Goal: Task Accomplishment & Management: Complete application form

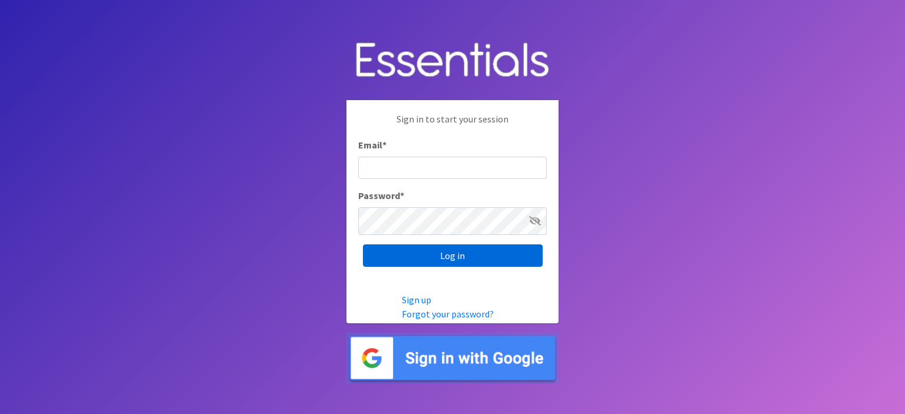
type input "[EMAIL_ADDRESS][DOMAIN_NAME]"
click at [457, 266] on input "Log in" at bounding box center [453, 256] width 180 height 22
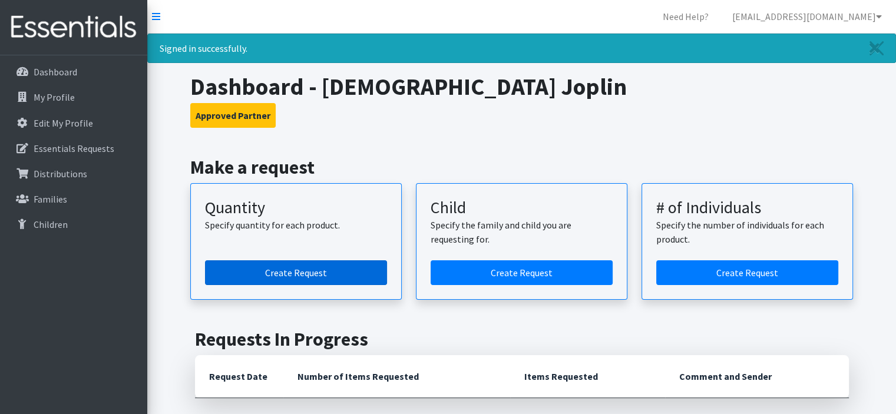
click at [323, 285] on link "Create Request" at bounding box center [296, 272] width 182 height 25
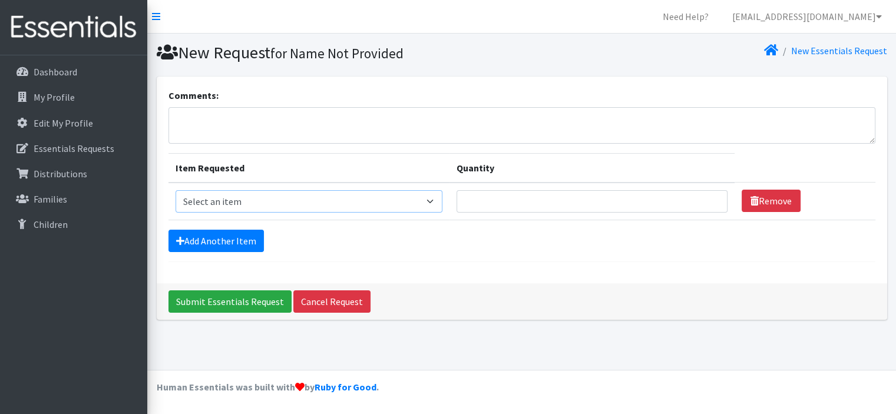
click at [366, 213] on select "Select an item Child (Newborn) Child (Size 1) Child (Size 2) Child (Size 3) Chi…" at bounding box center [309, 201] width 267 height 22
click at [374, 200] on select "Select an item Child (Newborn) Child (Size 1) Child (Size 2) Child (Size 3) Chi…" at bounding box center [309, 201] width 267 height 22
click at [320, 203] on select "Select an item Child (Newborn) Child (Size 1) Child (Size 2) Child (Size 3) Chi…" at bounding box center [309, 201] width 267 height 22
select select "3063"
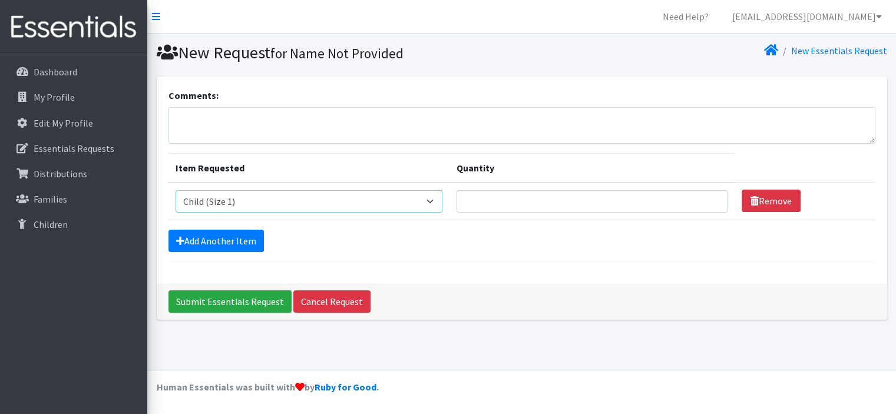
click at [181, 190] on select "Select an item Child (Newborn) Child (Size 1) Child (Size 2) Child (Size 3) Chi…" at bounding box center [309, 201] width 267 height 22
click at [490, 195] on input "Quantity" at bounding box center [592, 201] width 270 height 22
type input "400"
click at [264, 252] on link "Add Another Item" at bounding box center [216, 241] width 95 height 22
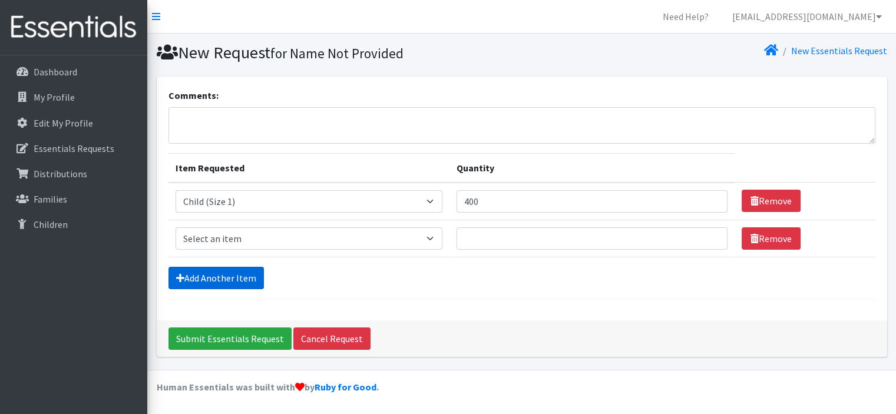
scroll to position [105, 0]
click at [328, 227] on select "Select an item Child (Newborn) Child (Size 1) Child (Size 2) Child (Size 3) Chi…" at bounding box center [309, 238] width 267 height 22
select select "3065"
click at [181, 227] on select "Select an item Child (Newborn) Child (Size 1) Child (Size 2) Child (Size 3) Chi…" at bounding box center [309, 238] width 267 height 22
click at [457, 227] on input "Quantity" at bounding box center [592, 238] width 270 height 22
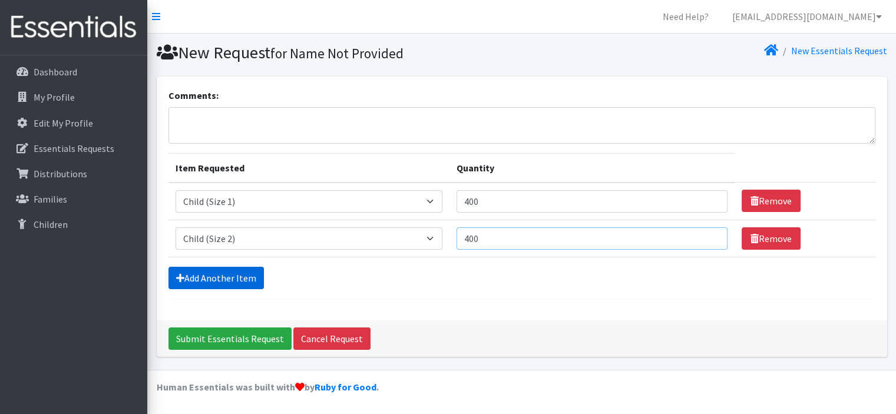
type input "400"
click at [244, 267] on link "Add Another Item" at bounding box center [216, 278] width 95 height 22
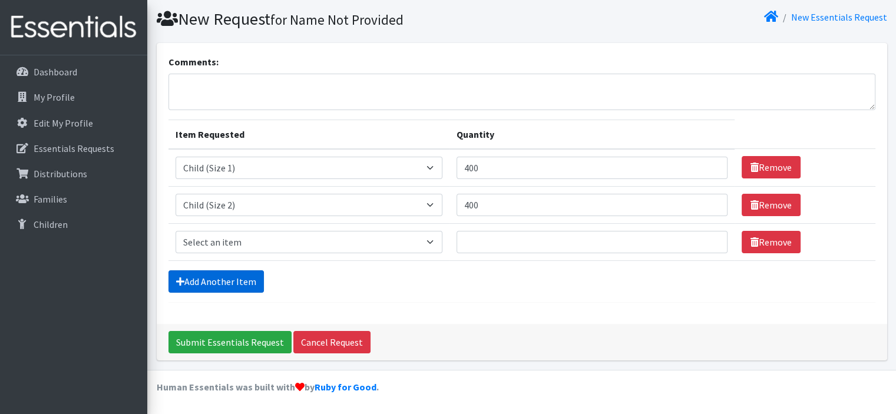
scroll to position [169, 0]
click at [280, 231] on select "Select an item Child (Newborn) Child (Size 1) Child (Size 2) Child (Size 3) Chi…" at bounding box center [309, 242] width 267 height 22
select select "3068"
click at [181, 231] on select "Select an item Child (Newborn) Child (Size 1) Child (Size 2) Child (Size 3) Chi…" at bounding box center [309, 242] width 267 height 22
click at [484, 231] on input "Quantity" at bounding box center [592, 242] width 270 height 22
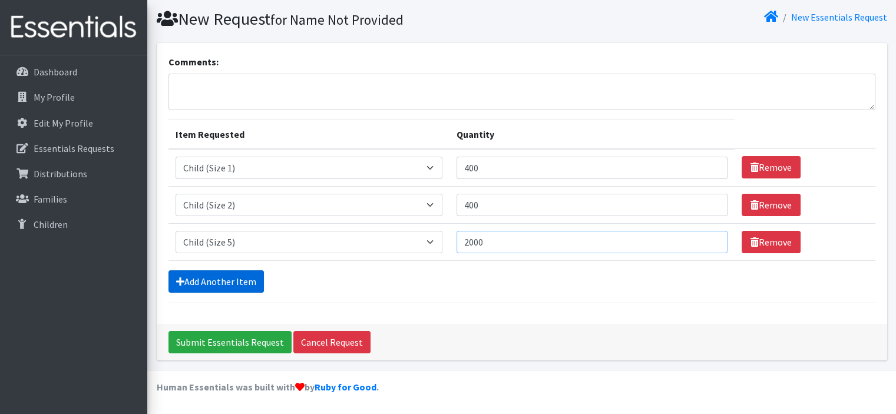
type input "2000"
click at [225, 270] on link "Add Another Item" at bounding box center [216, 281] width 95 height 22
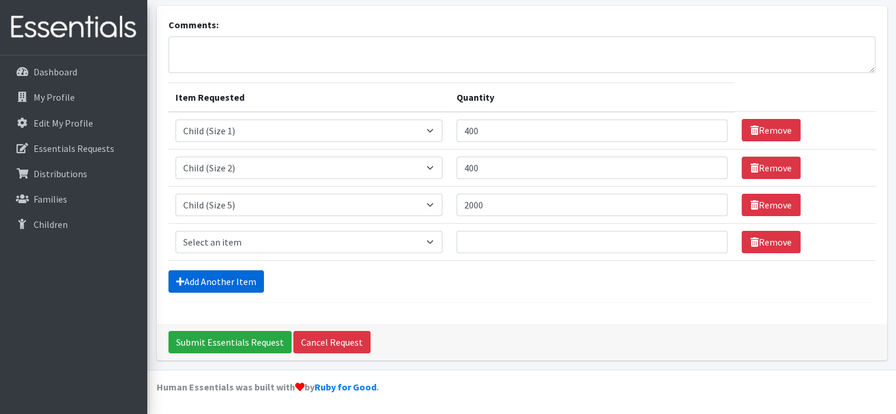
scroll to position [232, 0]
click at [332, 231] on select "Select an item Child (Newborn) Child (Size 1) Child (Size 2) Child (Size 3) Chi…" at bounding box center [309, 242] width 267 height 22
select select "14435"
click at [181, 231] on select "Select an item Child (Newborn) Child (Size 1) Child (Size 2) Child (Size 3) Chi…" at bounding box center [309, 242] width 267 height 22
click at [481, 231] on input "Quantity" at bounding box center [592, 242] width 270 height 22
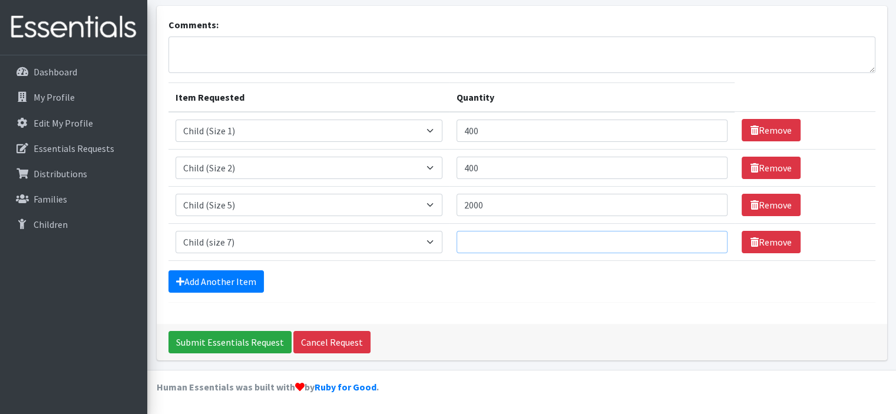
click at [511, 231] on input "Quantity" at bounding box center [592, 242] width 270 height 22
type input "1780"
click at [574, 287] on div "Comments: Item Requested Quantity Item Requested Select an item Child (Newborn)…" at bounding box center [522, 165] width 731 height 318
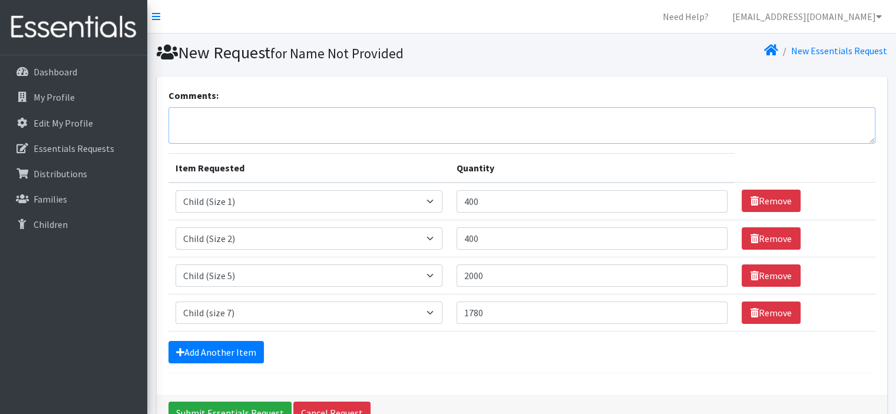
click at [220, 124] on textarea "Comments:" at bounding box center [522, 125] width 707 height 37
type textarea "T"
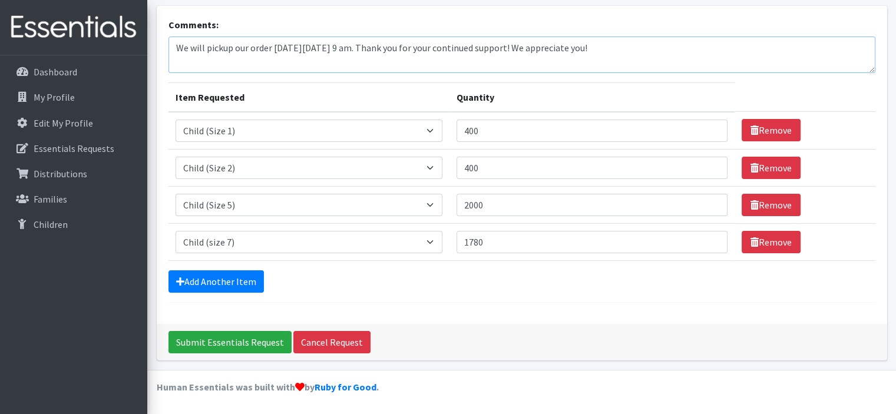
scroll to position [232, 0]
type textarea "We will pickup our order [DATE][DATE] 9 am. Thank you for your continued suppor…"
click at [279, 333] on input "Submit Essentials Request" at bounding box center [230, 342] width 123 height 22
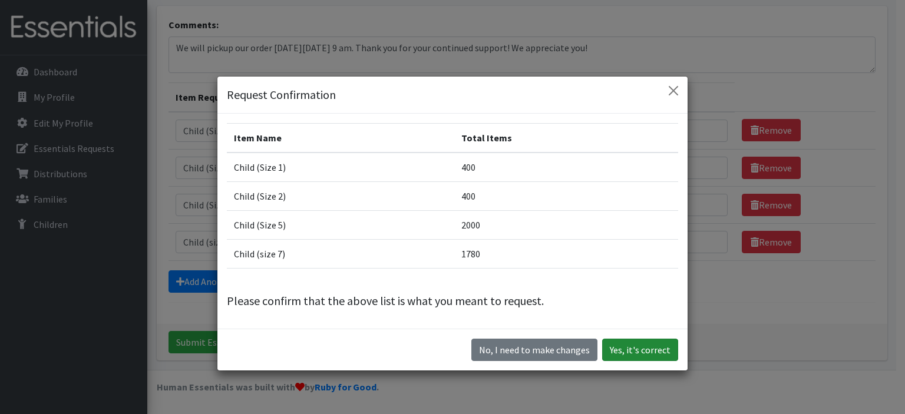
click at [629, 361] on button "Yes, it's correct" at bounding box center [640, 350] width 76 height 22
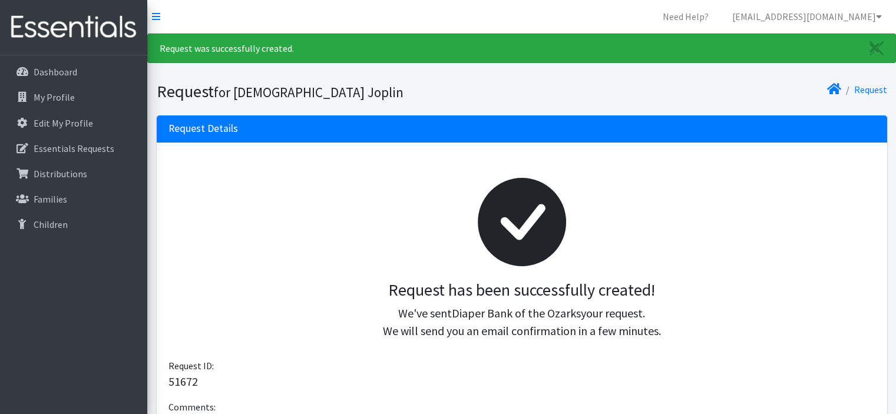
scroll to position [216, 0]
